Goal: Use online tool/utility: Utilize a website feature to perform a specific function

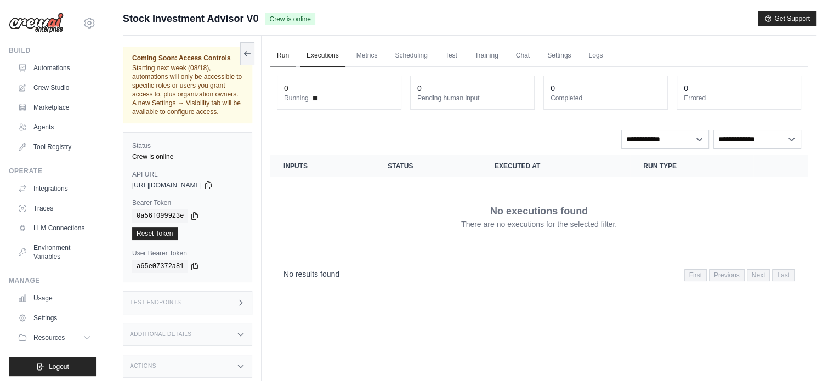
click at [285, 54] on link "Run" at bounding box center [282, 55] width 25 height 23
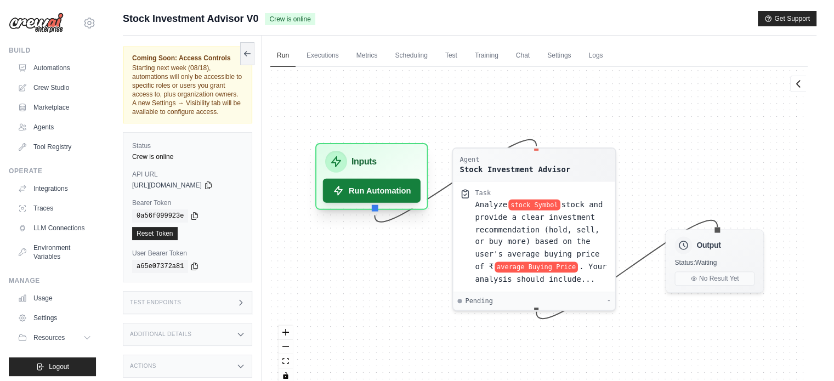
click at [377, 199] on button "Run Automation" at bounding box center [372, 191] width 98 height 24
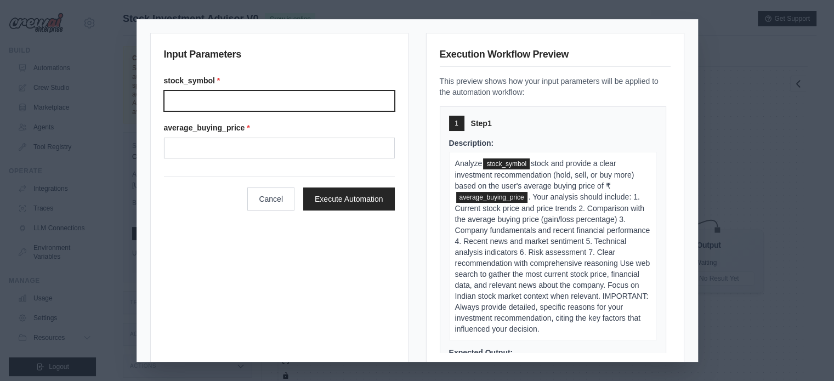
click at [272, 105] on input "Stock symbol" at bounding box center [279, 100] width 231 height 21
paste input "**********"
type input "**********"
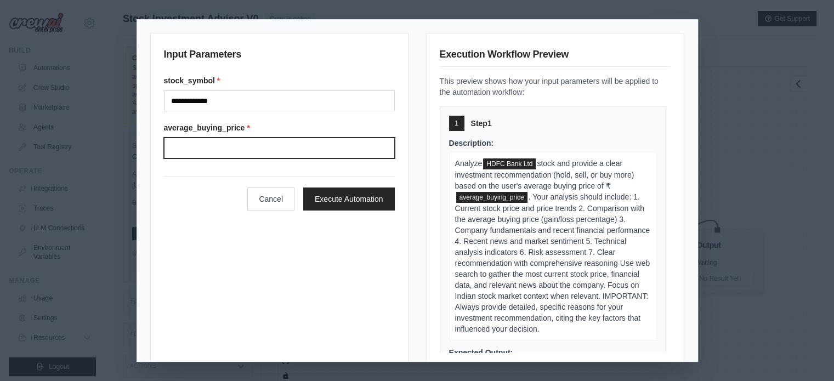
click at [219, 146] on input "Average buying price" at bounding box center [279, 148] width 231 height 21
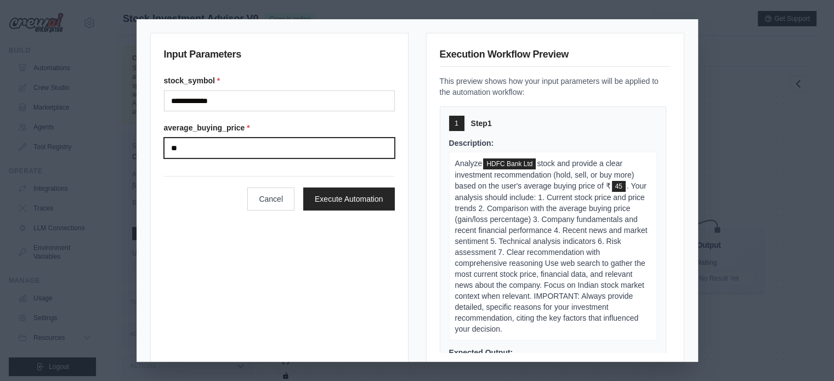
type input "*"
type input "****"
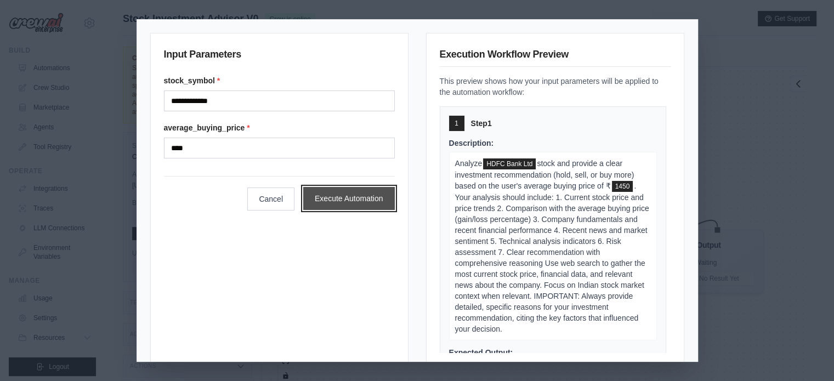
click at [344, 193] on button "Execute Automation" at bounding box center [349, 198] width 92 height 23
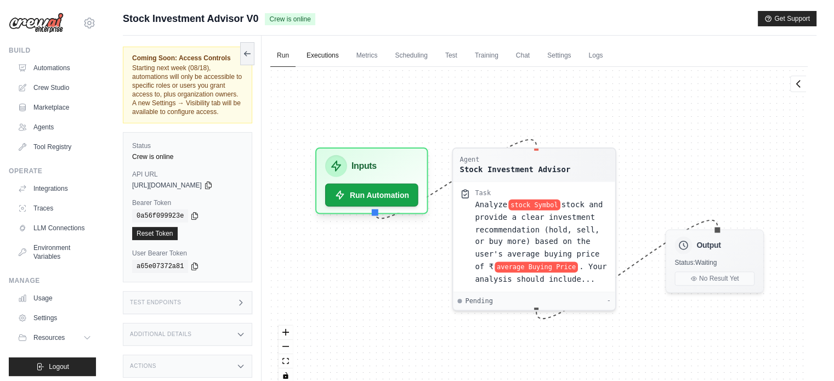
click at [336, 54] on link "Executions" at bounding box center [323, 55] width 46 height 23
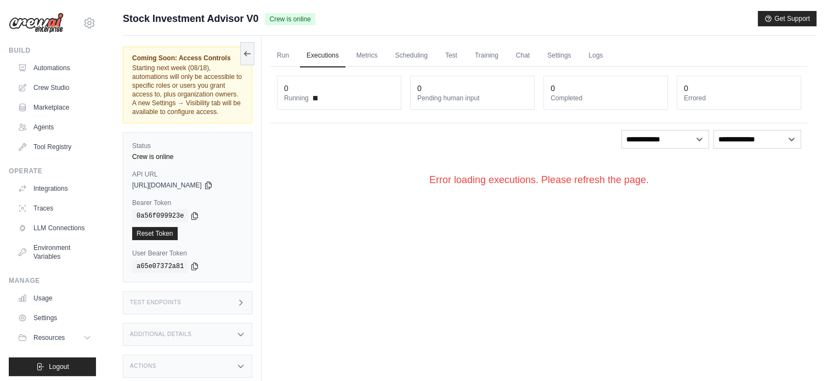
click at [482, 178] on div "Error loading executions. Please refresh the page." at bounding box center [538, 180] width 537 height 50
click at [675, 141] on select "**********" at bounding box center [665, 139] width 88 height 19
click at [285, 54] on link "Run" at bounding box center [282, 55] width 25 height 23
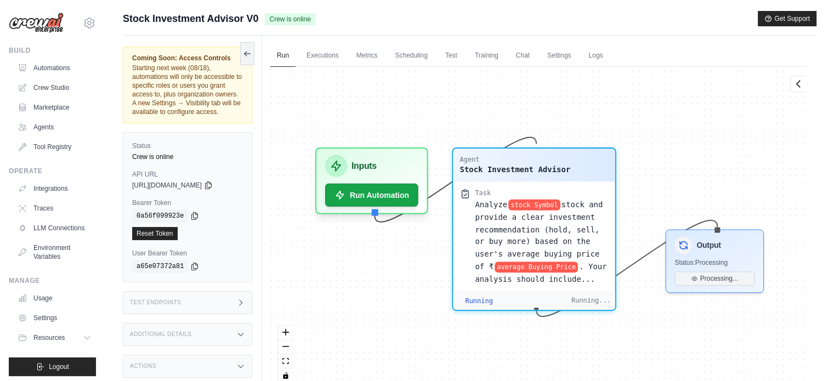
scroll to position [5649, 0]
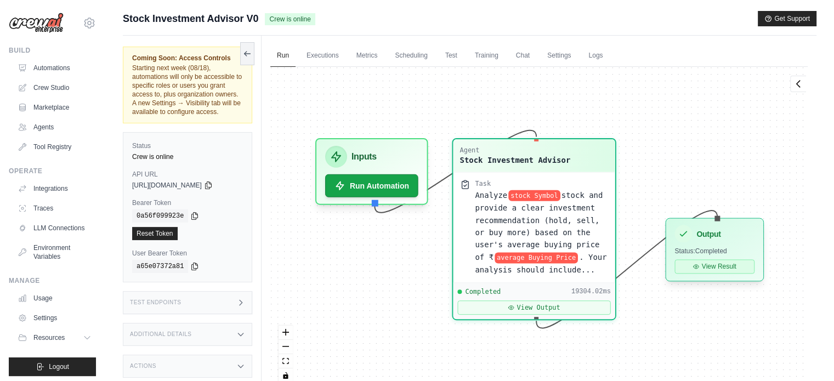
click at [726, 268] on button "View Result" at bounding box center [715, 266] width 80 height 14
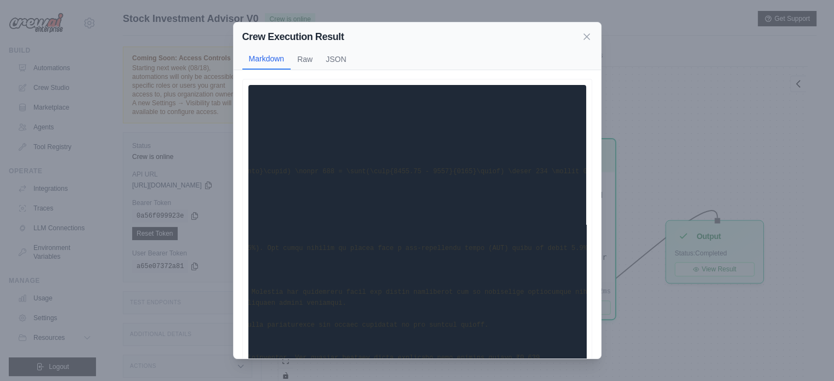
scroll to position [0, 0]
click at [304, 59] on button "Raw" at bounding box center [305, 58] width 29 height 21
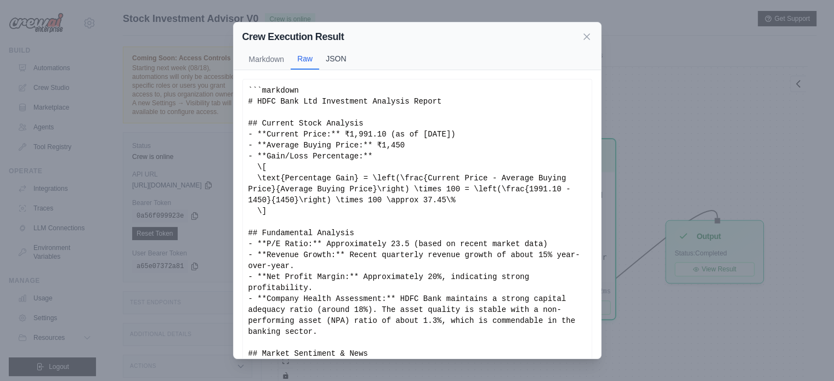
click at [333, 52] on button "JSON" at bounding box center [335, 58] width 33 height 21
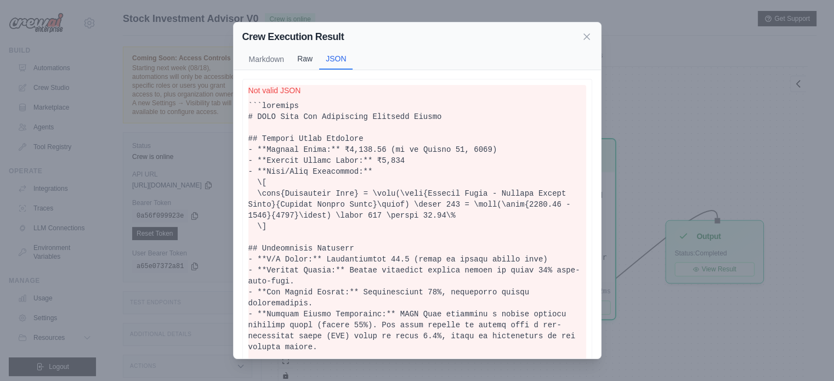
click at [300, 56] on button "Raw" at bounding box center [305, 58] width 29 height 21
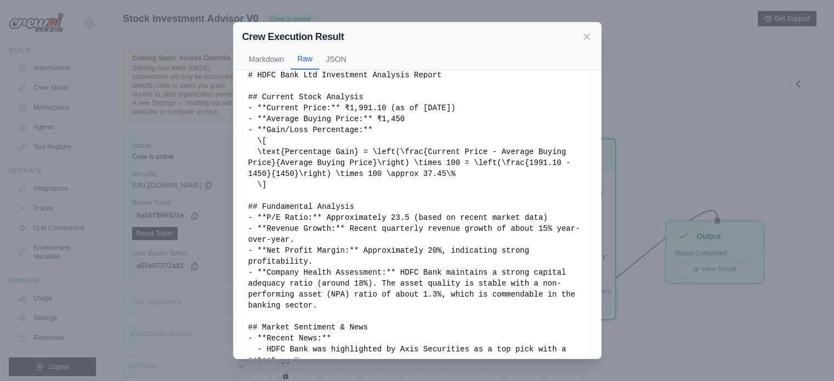
scroll to position [46, 0]
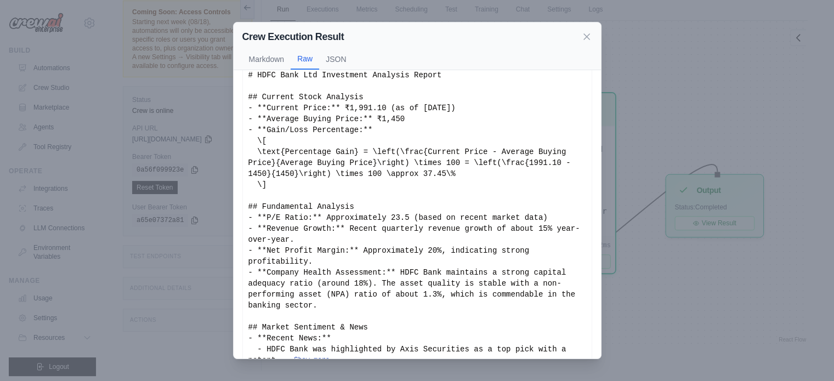
click at [308, 356] on button "Show more" at bounding box center [312, 360] width 36 height 9
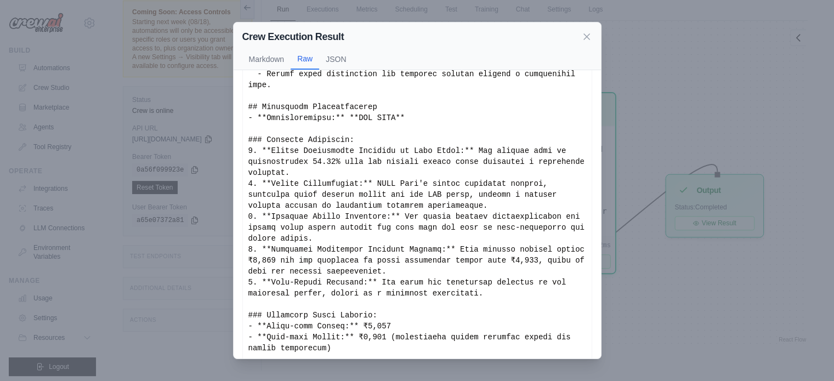
scroll to position [608, 0]
click at [586, 35] on icon at bounding box center [586, 36] width 11 height 11
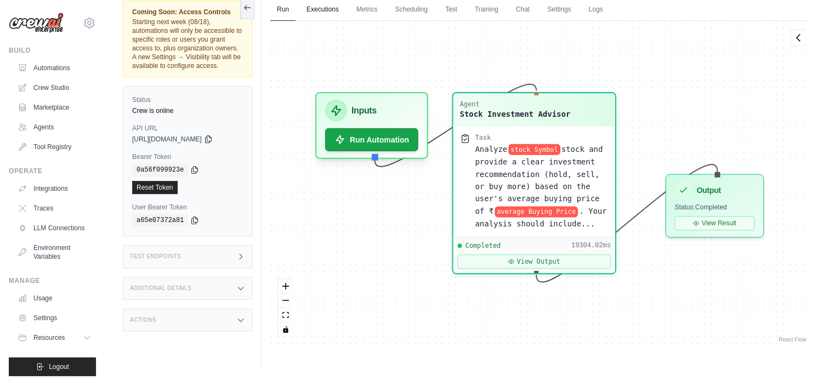
click at [318, 8] on link "Executions" at bounding box center [323, 9] width 46 height 23
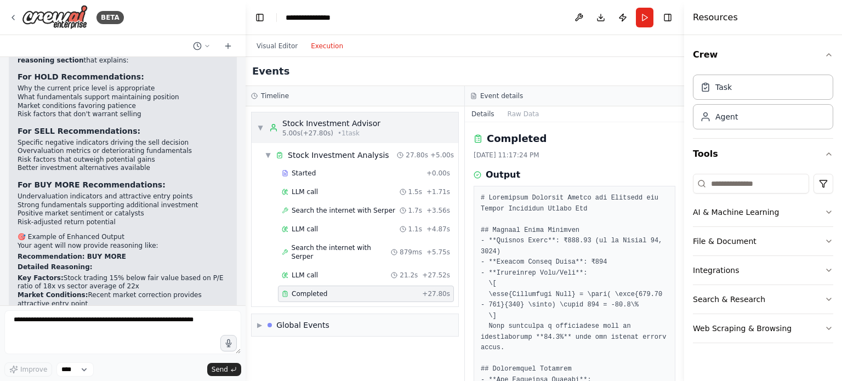
click at [258, 124] on span "▼" at bounding box center [260, 127] width 7 height 9
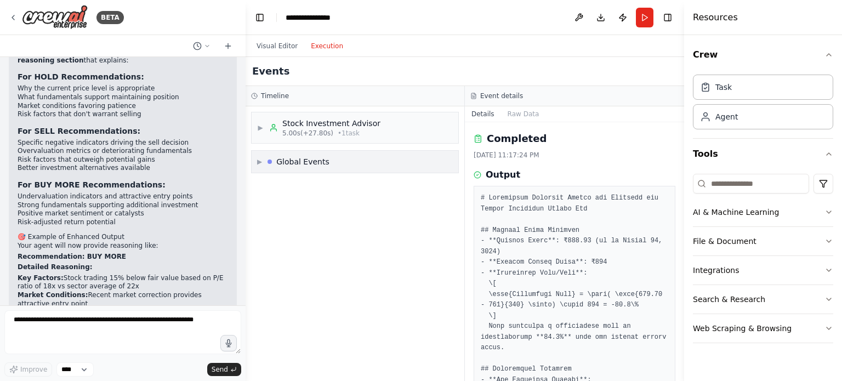
click at [298, 161] on div "Global Events" at bounding box center [302, 161] width 53 height 11
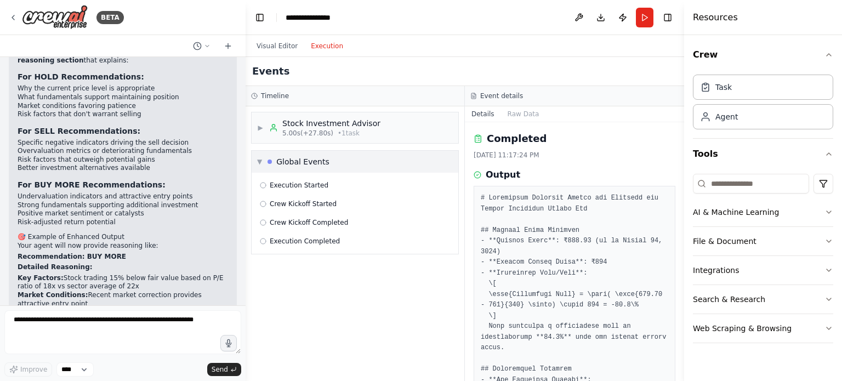
click at [288, 163] on div "Global Events" at bounding box center [302, 161] width 53 height 11
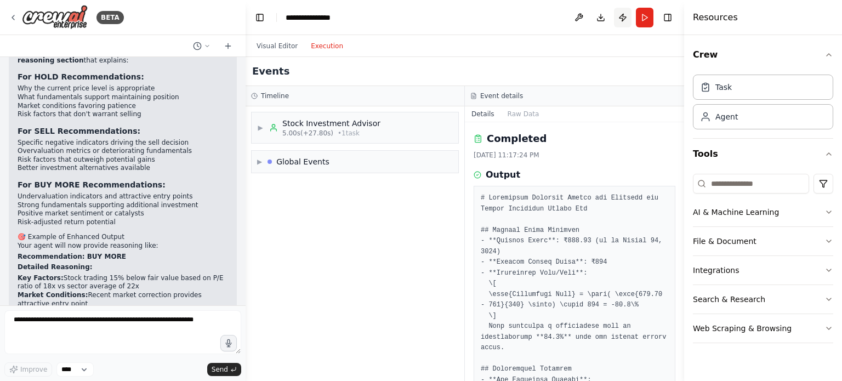
click at [626, 13] on button "Publish" at bounding box center [623, 18] width 18 height 20
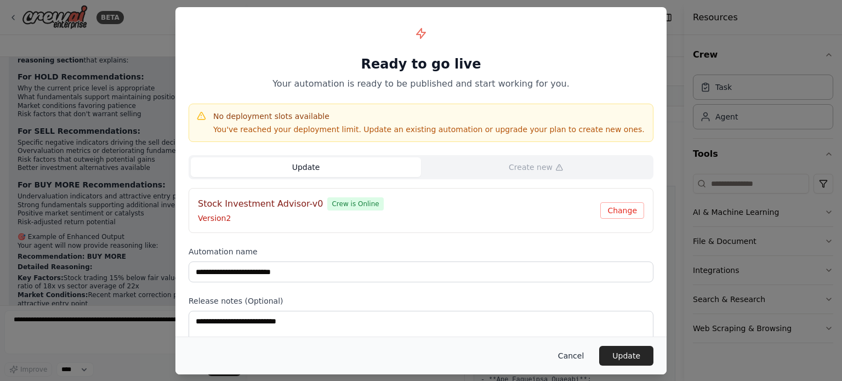
click at [578, 356] on button "Cancel" at bounding box center [571, 356] width 43 height 20
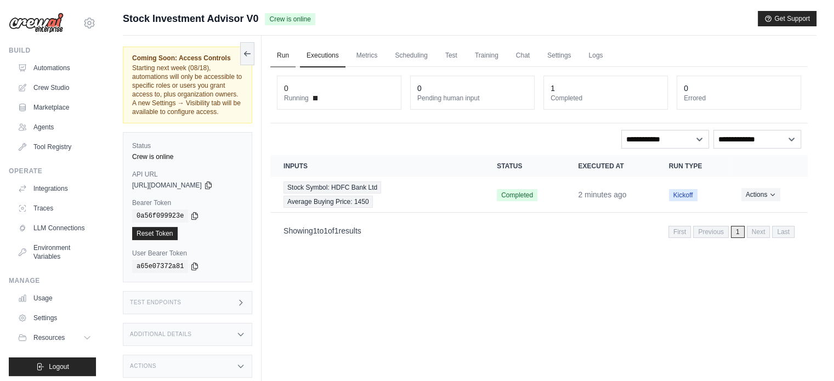
click at [279, 55] on link "Run" at bounding box center [282, 55] width 25 height 23
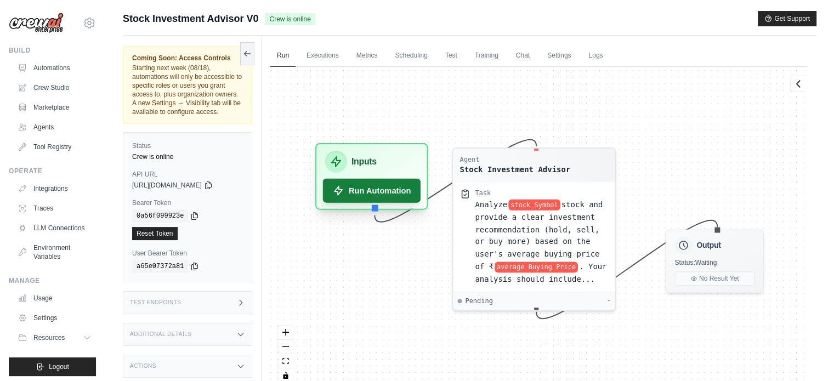
click at [377, 186] on button "Run Automation" at bounding box center [372, 191] width 98 height 24
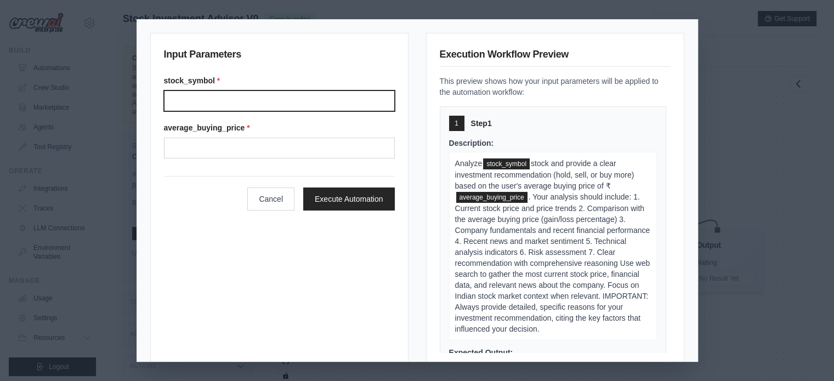
click at [254, 95] on input "Stock symbol" at bounding box center [279, 100] width 231 height 21
paste input "**********"
click at [254, 95] on input "**********" at bounding box center [279, 100] width 231 height 21
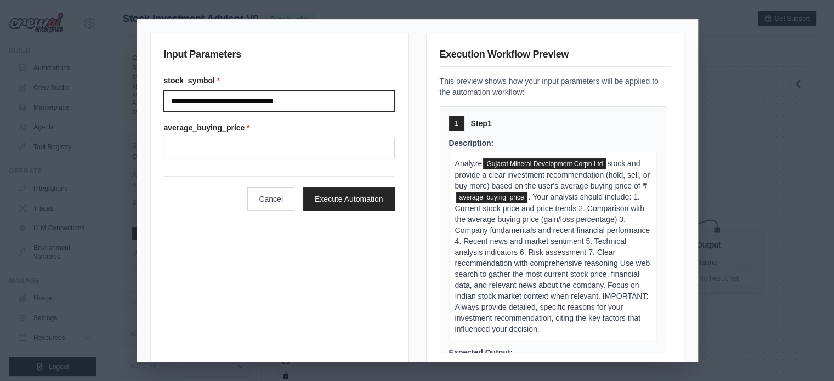
type input "**********"
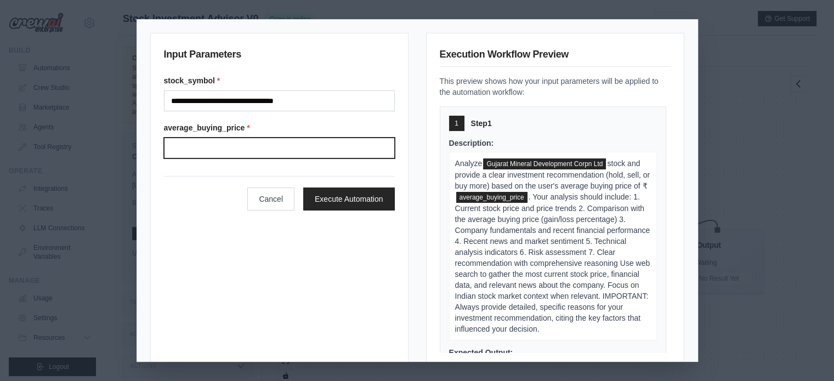
click at [237, 144] on input "Average buying price" at bounding box center [279, 148] width 231 height 21
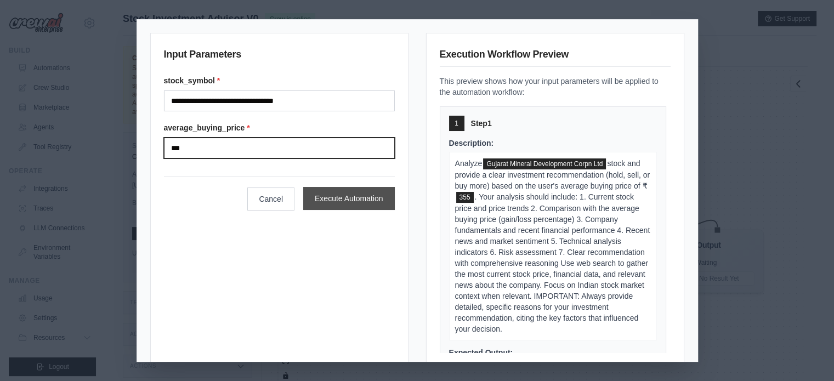
type input "***"
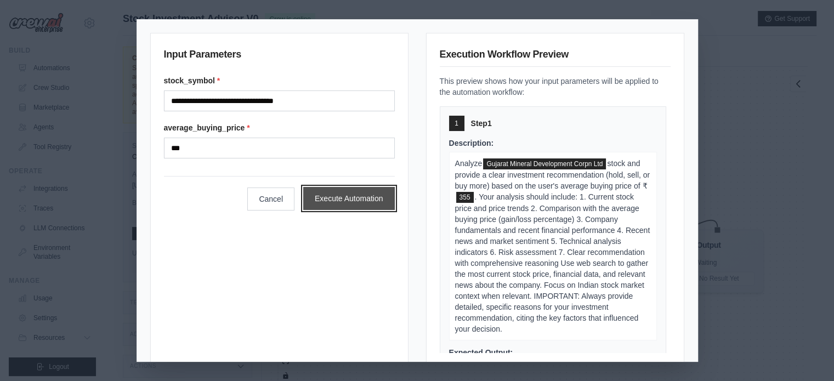
click at [350, 188] on button "Execute Automation" at bounding box center [349, 198] width 92 height 23
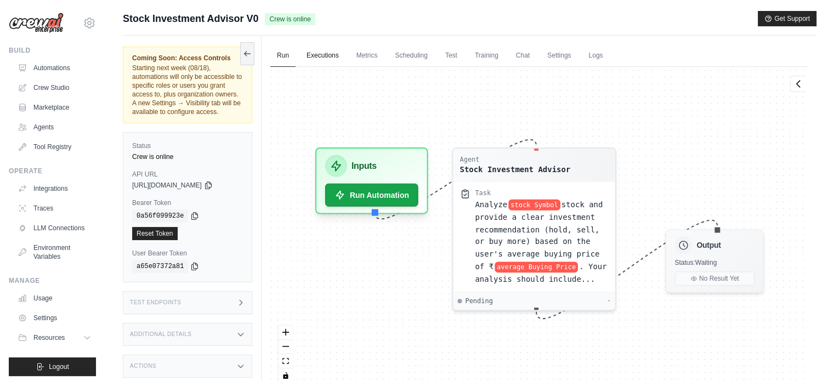
click at [327, 59] on link "Executions" at bounding box center [323, 55] width 46 height 23
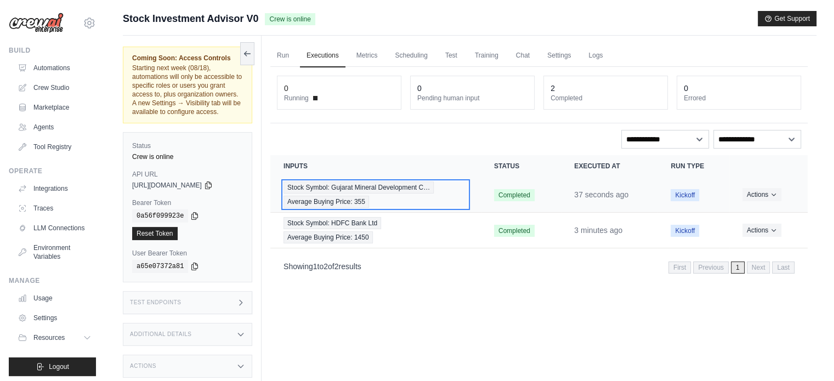
click at [425, 184] on span "Stock Symbol: Gujarat Mineral Development C…" at bounding box center [359, 188] width 150 height 12
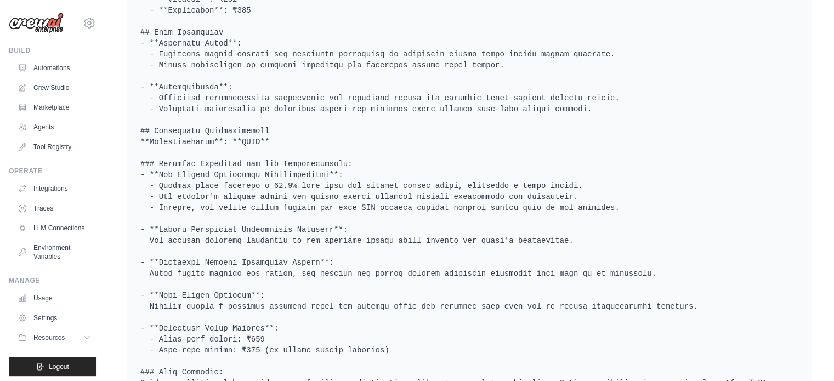
scroll to position [816, 0]
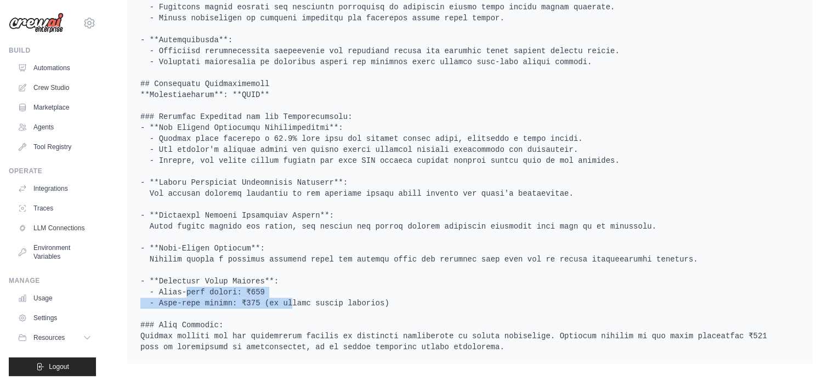
drag, startPoint x: 157, startPoint y: 282, endPoint x: 254, endPoint y: 288, distance: 97.8
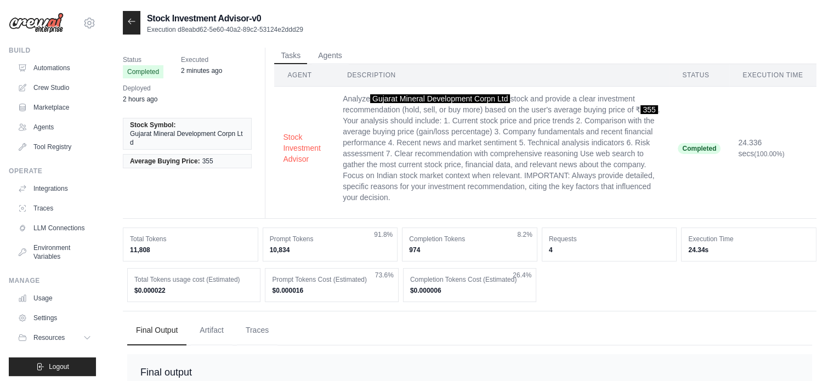
scroll to position [0, 0]
drag, startPoint x: 325, startPoint y: 9, endPoint x: 355, endPoint y: 15, distance: 31.3
click at [355, 15] on div "Stock Investment Advisor-v0 Execution d8eabd62-5e60-40a2-89c2-53124e2ddd29" at bounding box center [470, 23] width 694 height 24
click at [131, 22] on icon at bounding box center [131, 21] width 9 height 9
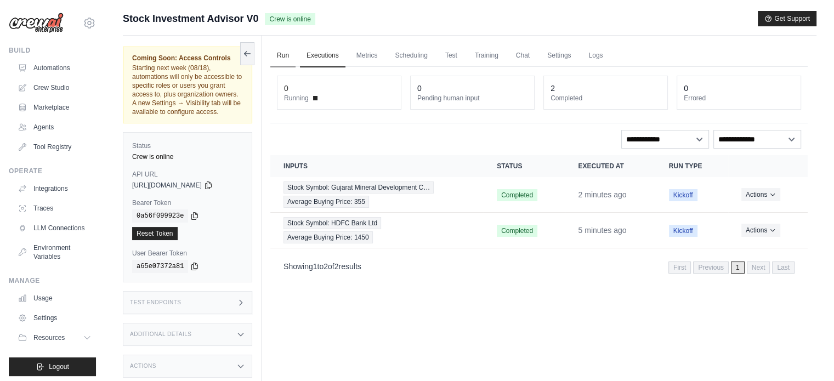
click at [288, 56] on link "Run" at bounding box center [282, 55] width 25 height 23
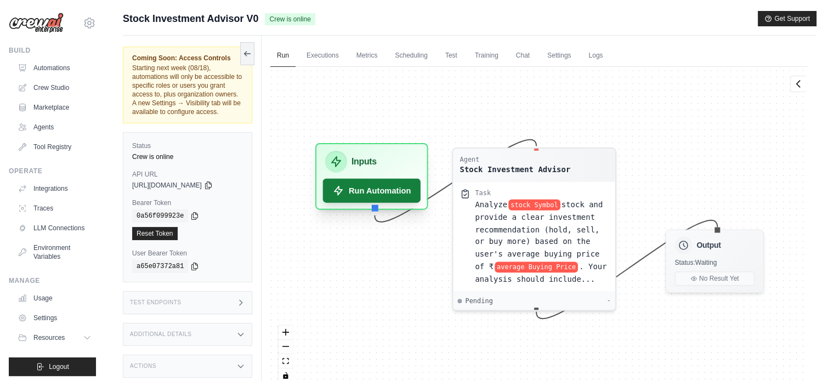
click at [386, 195] on button "Run Automation" at bounding box center [372, 191] width 98 height 24
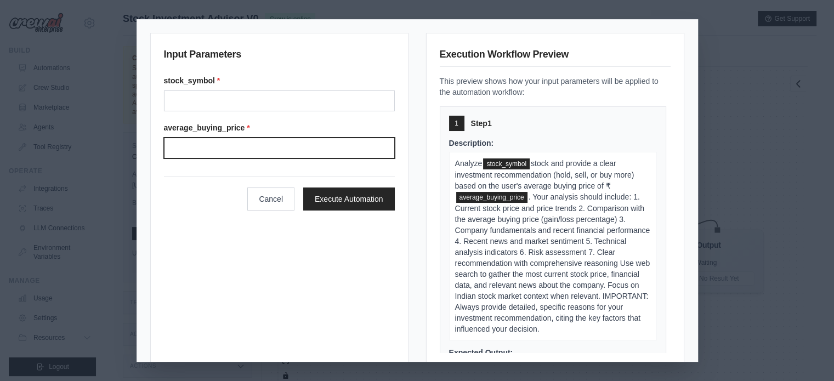
click at [211, 140] on input "Average buying price" at bounding box center [279, 148] width 231 height 21
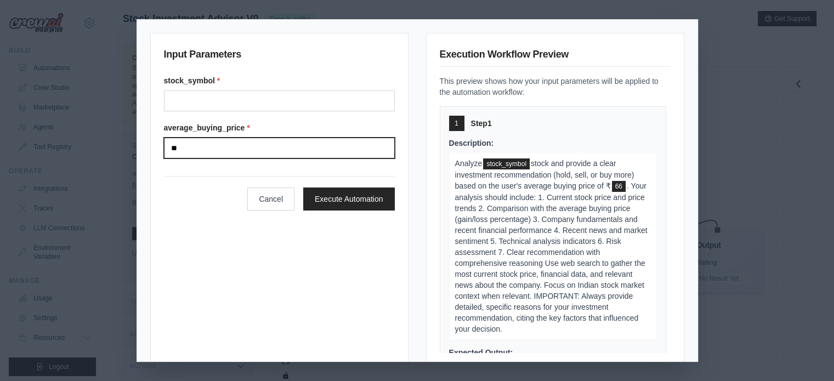
type input "**"
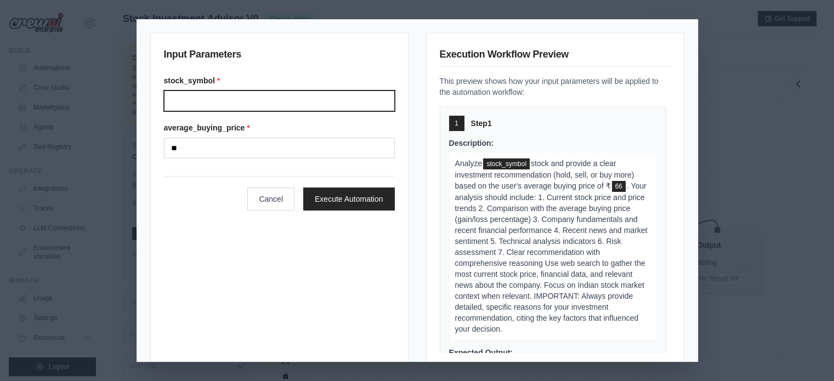
click at [246, 101] on input "Stock symbol" at bounding box center [279, 100] width 231 height 21
paste input "**********"
type input "**********"
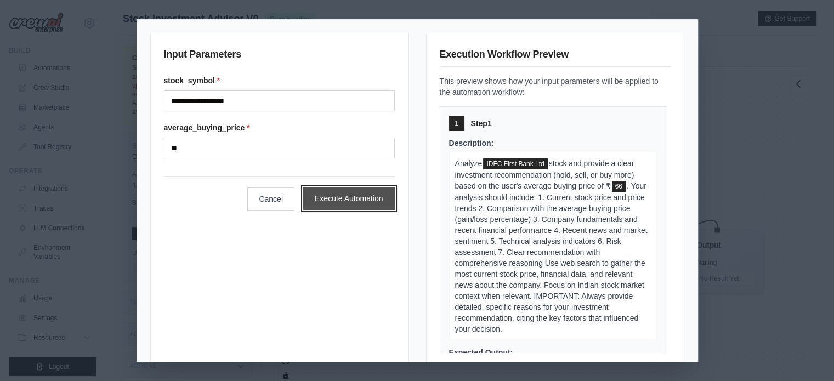
click at [337, 202] on button "Execute Automation" at bounding box center [349, 198] width 92 height 23
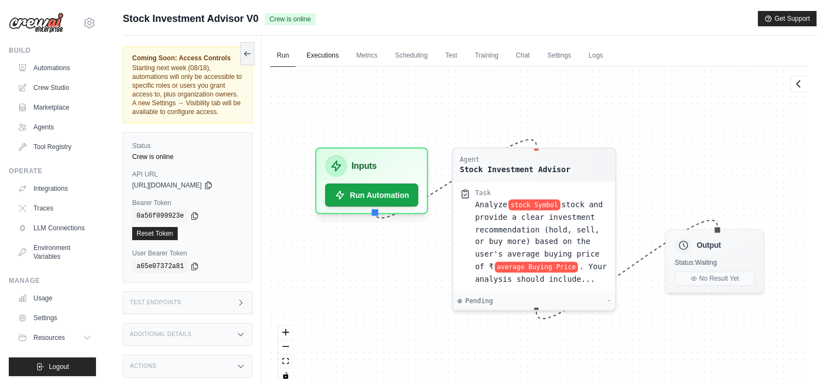
scroll to position [37, 0]
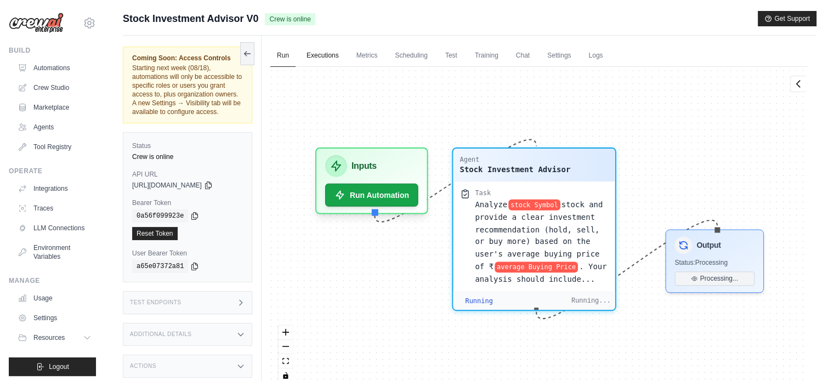
click at [321, 59] on link "Executions" at bounding box center [323, 55] width 46 height 23
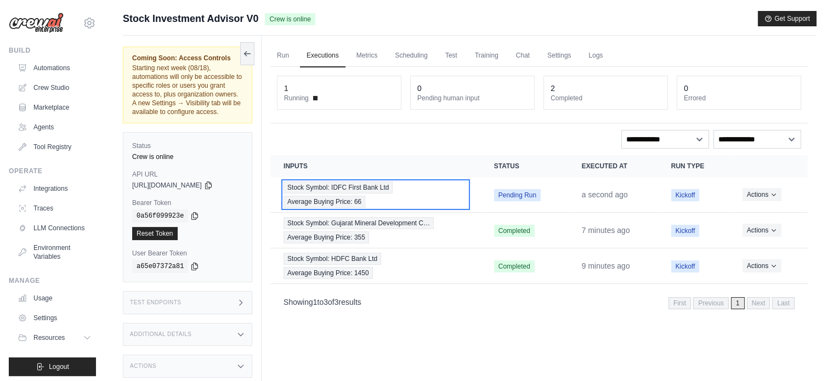
click at [388, 197] on div "Stock Symbol: IDFC First Bank Ltd Average Buying Price: 66" at bounding box center [376, 195] width 184 height 26
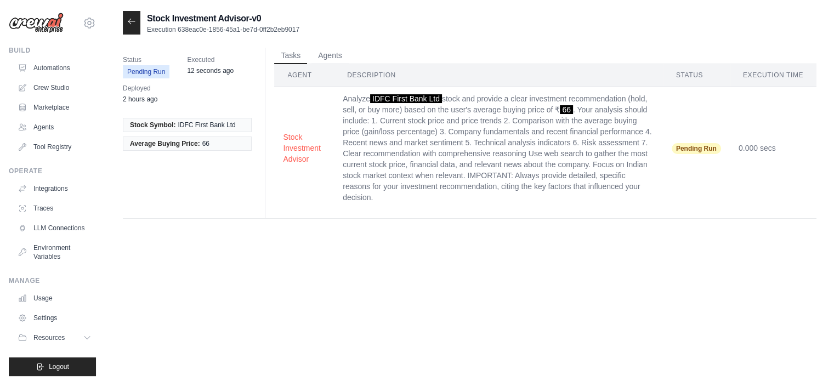
click at [133, 23] on icon at bounding box center [131, 21] width 9 height 9
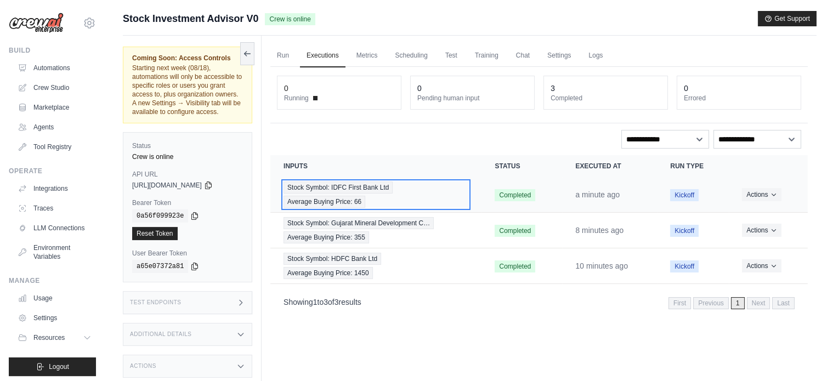
click at [348, 183] on span "Stock Symbol: IDFC First Bank Ltd" at bounding box center [338, 188] width 109 height 12
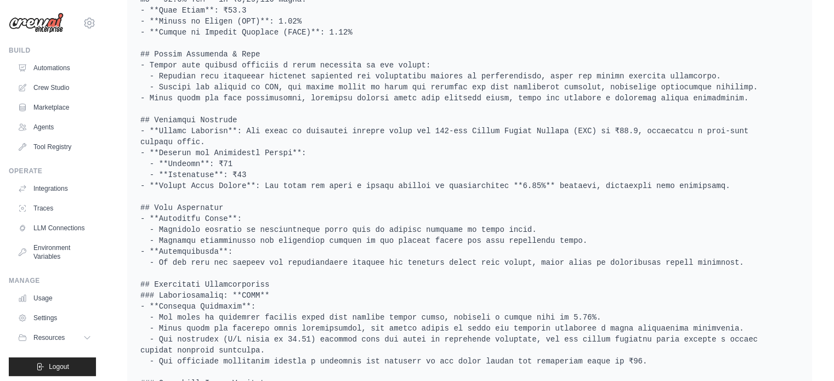
scroll to position [662, 0]
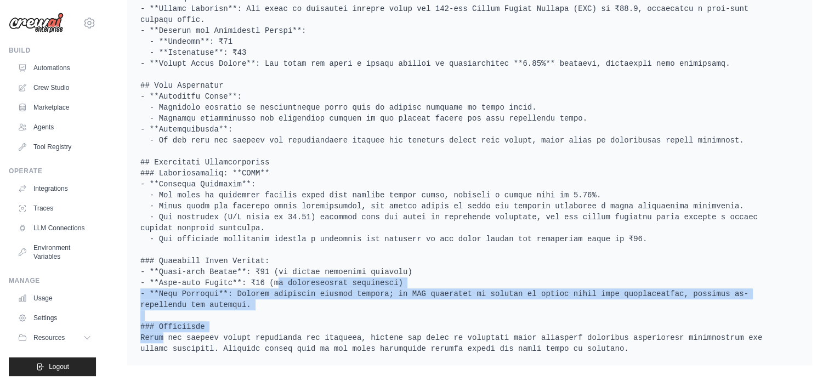
drag, startPoint x: 241, startPoint y: 269, endPoint x: 358, endPoint y: 319, distance: 126.5
click at [358, 319] on pre at bounding box center [469, 30] width 659 height 647
